Goal: Task Accomplishment & Management: Use online tool/utility

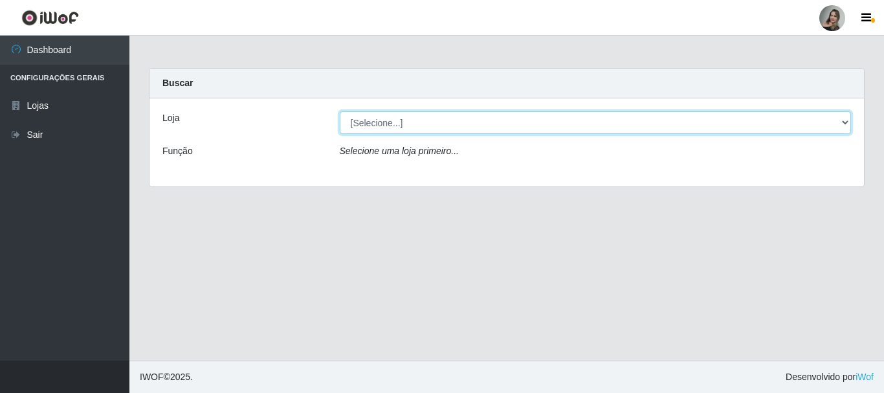
click at [846, 120] on select "[Selecione...] Supermercado Sao Francisco - Amarante" at bounding box center [596, 122] width 512 height 23
select select "383"
click at [340, 111] on select "[Selecione...] Supermercado Sao Francisco - Amarante" at bounding box center [596, 122] width 512 height 23
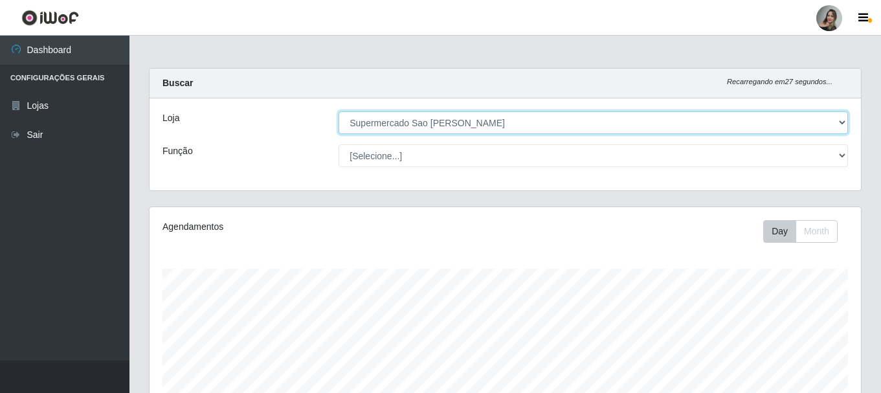
scroll to position [352, 0]
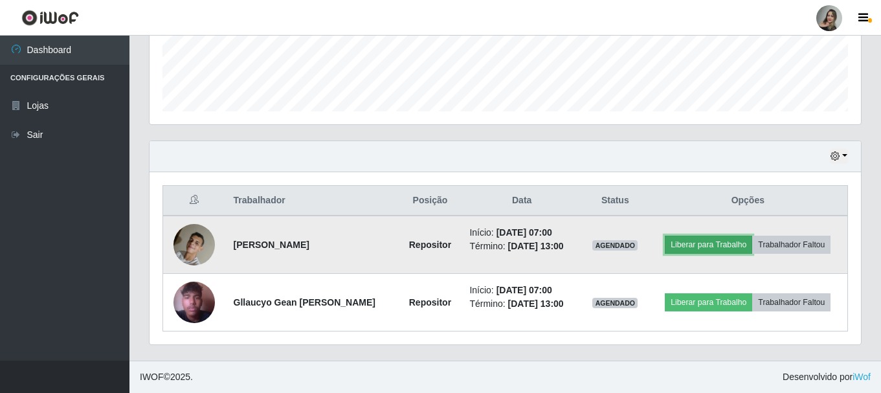
click at [686, 248] on button "Liberar para Trabalho" at bounding box center [708, 245] width 87 height 18
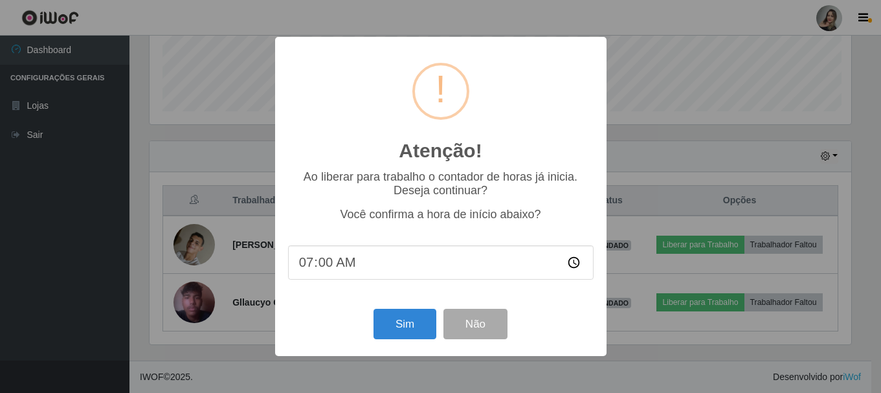
scroll to position [269, 705]
click at [425, 332] on button "Sim" at bounding box center [406, 324] width 63 height 30
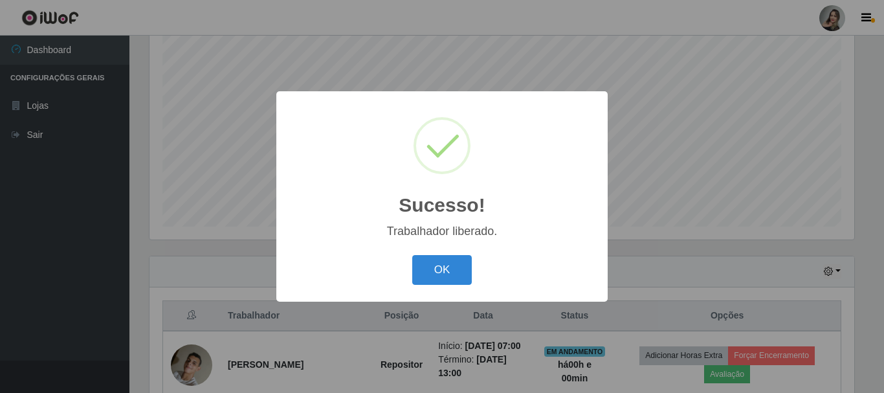
click at [482, 266] on div "OK Cancel" at bounding box center [442, 269] width 306 height 37
click at [464, 270] on button "OK" at bounding box center [442, 270] width 60 height 30
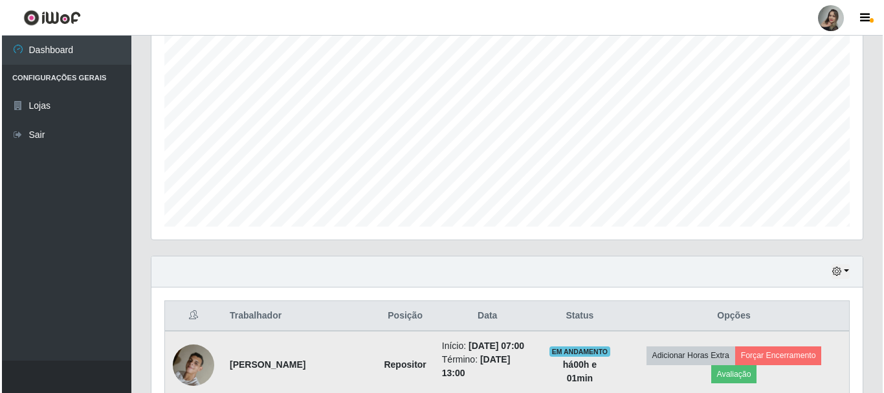
scroll to position [371, 0]
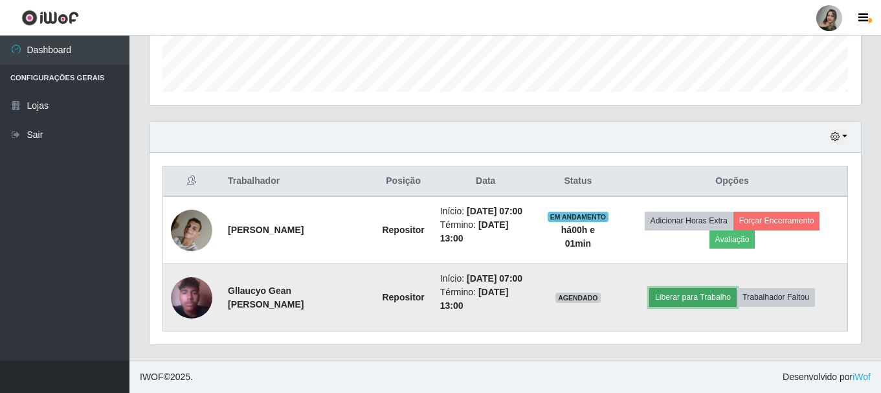
click at [675, 297] on button "Liberar para Trabalho" at bounding box center [692, 297] width 87 height 18
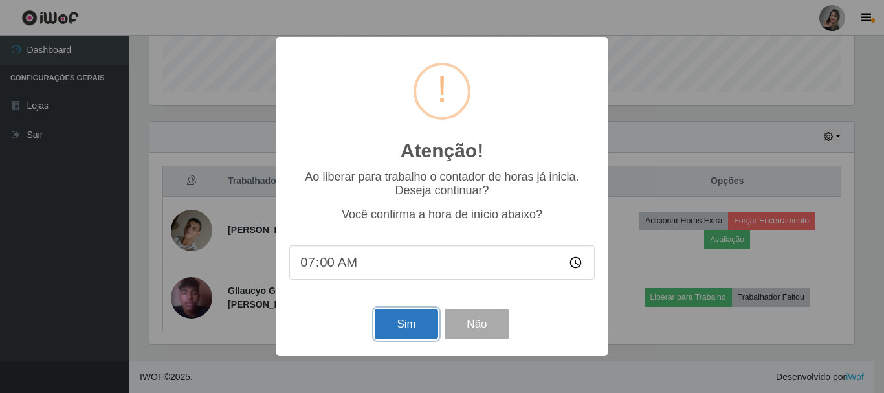
click at [412, 317] on button "Sim" at bounding box center [406, 324] width 63 height 30
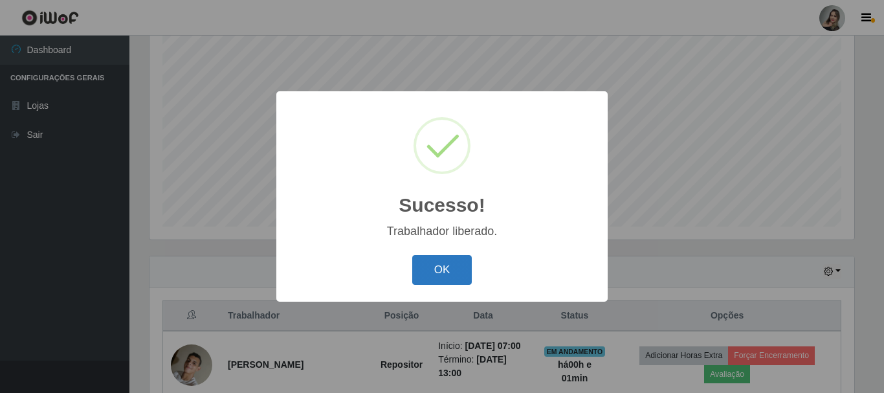
click at [447, 261] on button "OK" at bounding box center [442, 270] width 60 height 30
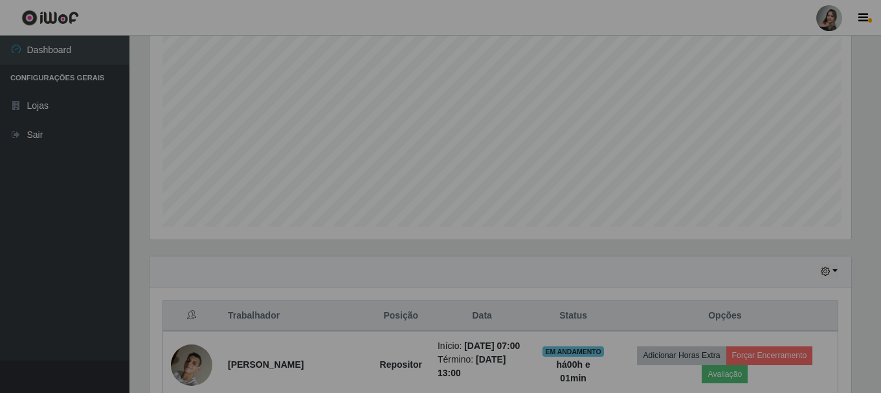
scroll to position [269, 712]
